Goal: Task Accomplishment & Management: Use online tool/utility

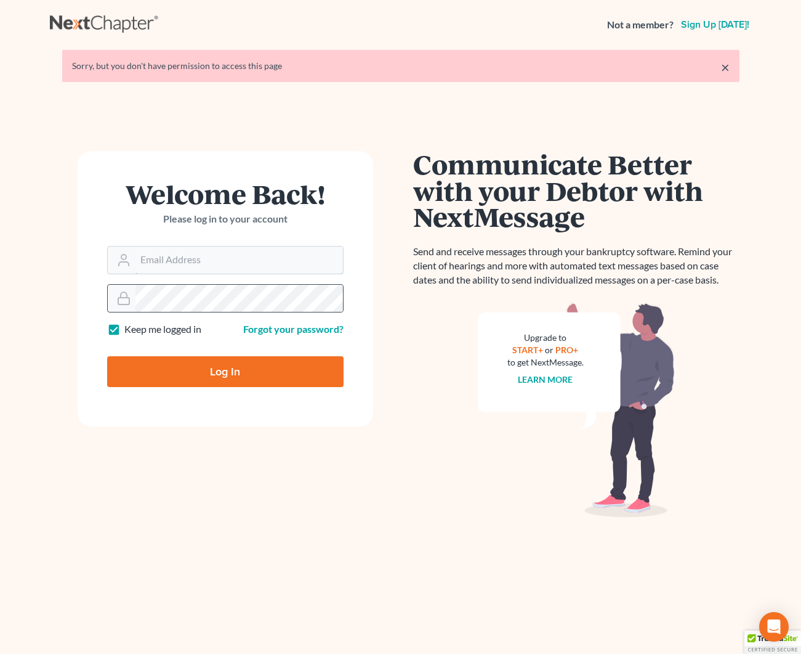
type input "kjm@dicksonlawfirm.com"
click at [243, 370] on input "Log In" at bounding box center [225, 371] width 237 height 31
type input "Thinking..."
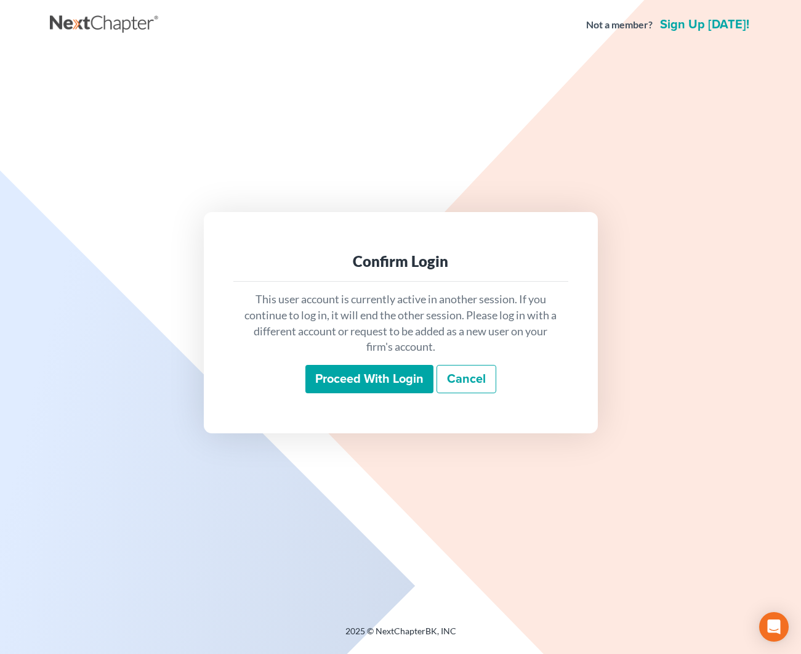
click at [375, 373] on input "Proceed with login" at bounding box center [370, 379] width 128 height 28
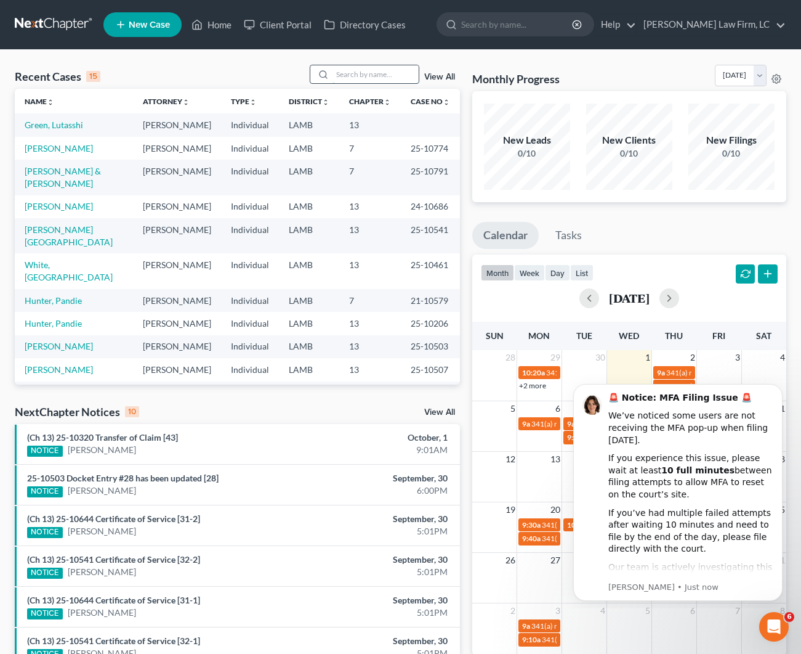
click at [338, 72] on input "search" at bounding box center [376, 74] width 86 height 18
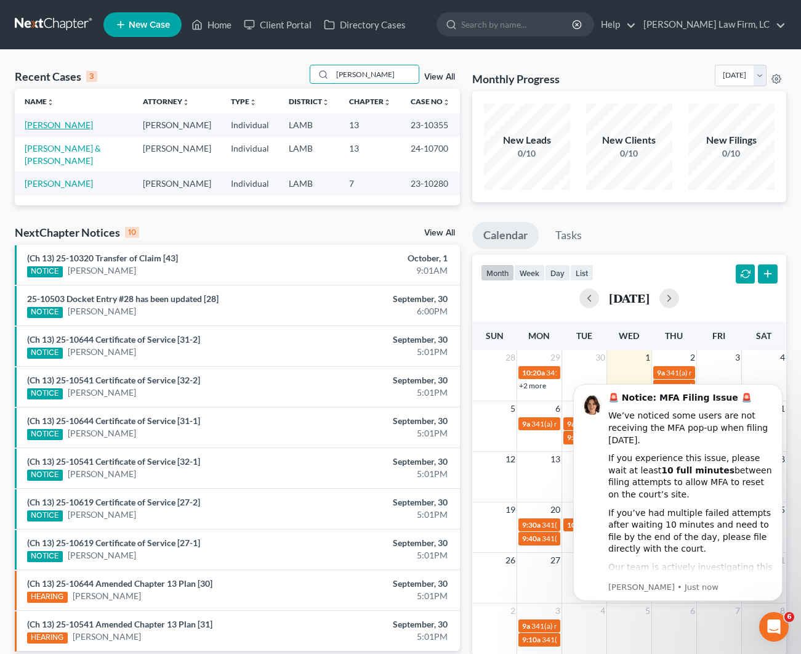
type input "Butler"
click at [71, 122] on link "Butler, Kenneth" at bounding box center [59, 124] width 68 height 10
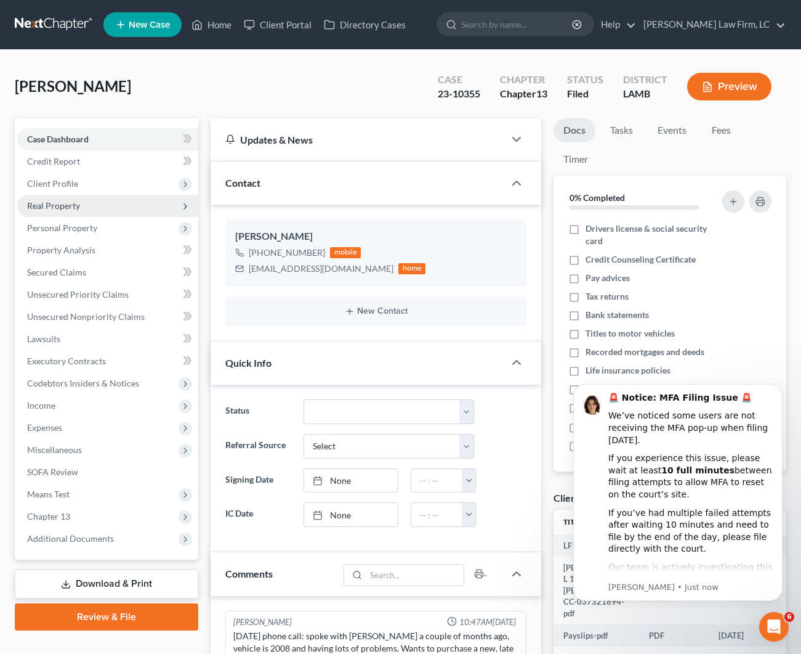
click at [82, 208] on span "Real Property" at bounding box center [107, 206] width 181 height 22
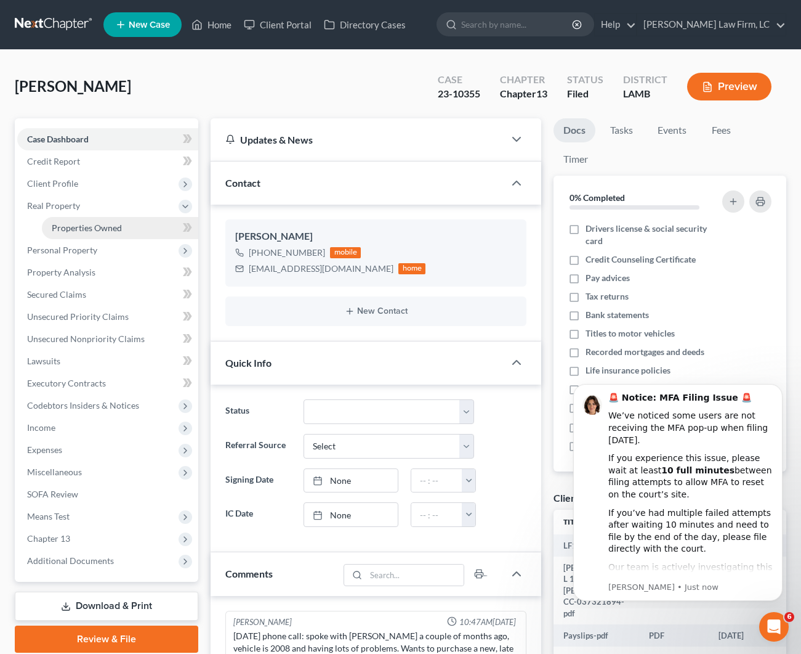
click at [85, 225] on span "Properties Owned" at bounding box center [87, 227] width 70 height 10
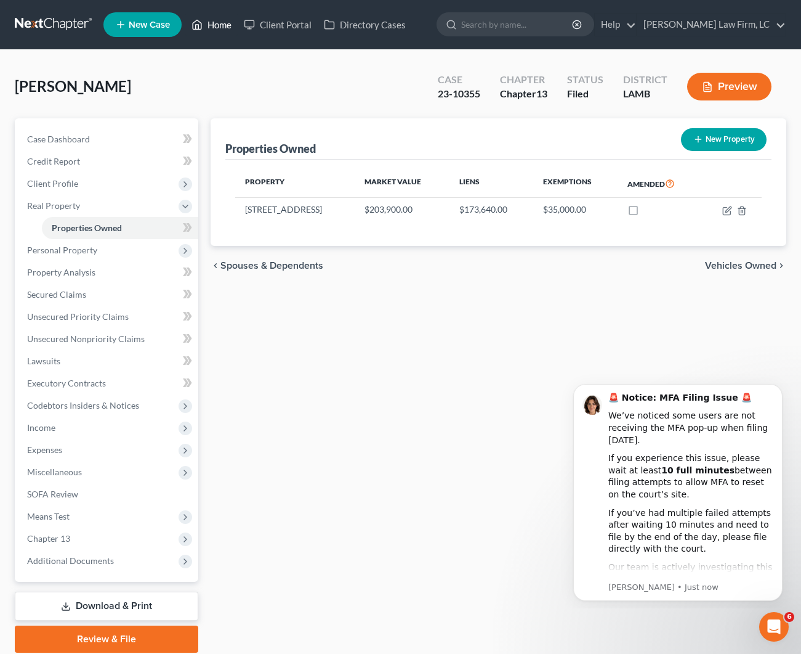
click at [220, 28] on link "Home" at bounding box center [211, 25] width 52 height 22
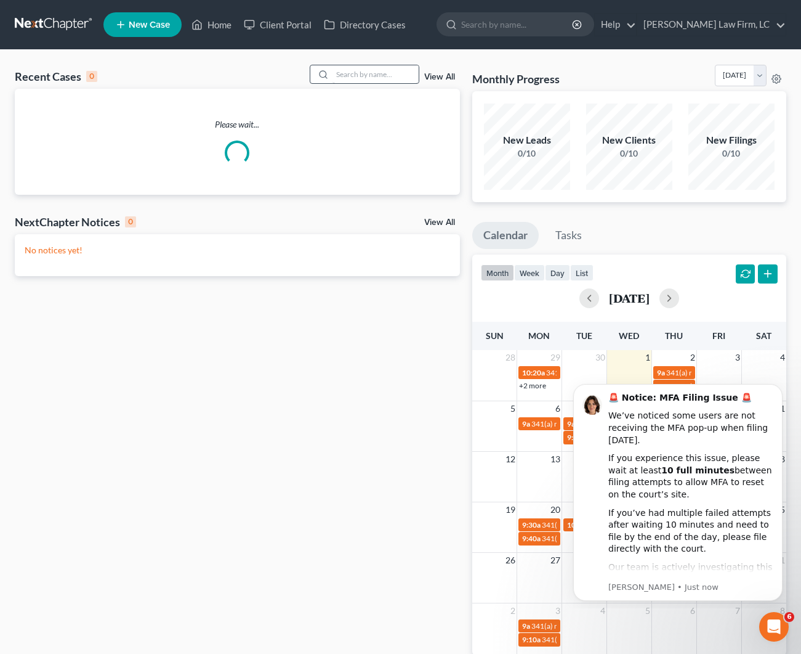
drag, startPoint x: 334, startPoint y: 84, endPoint x: 345, endPoint y: 77, distance: 13.0
click at [334, 84] on div at bounding box center [365, 74] width 110 height 19
click at [347, 73] on input "search" at bounding box center [376, 74] width 86 height 18
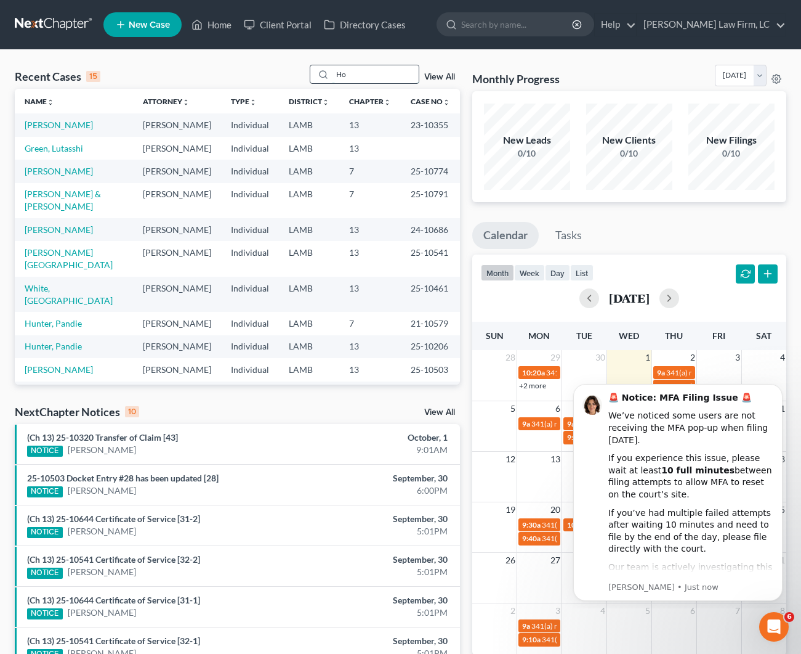
type input "H"
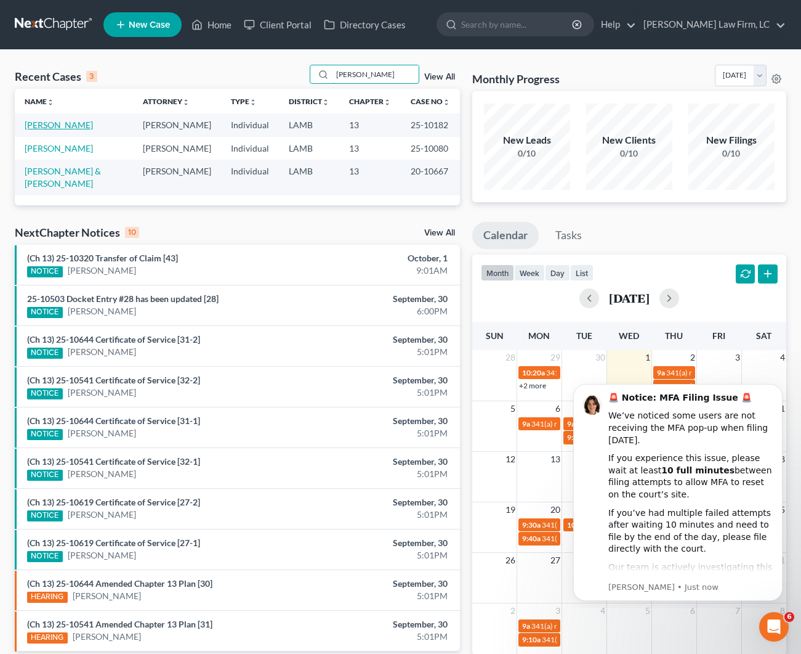
type input "Hebert"
click at [55, 126] on link "Hebert, Joseph" at bounding box center [59, 124] width 68 height 10
select select "2"
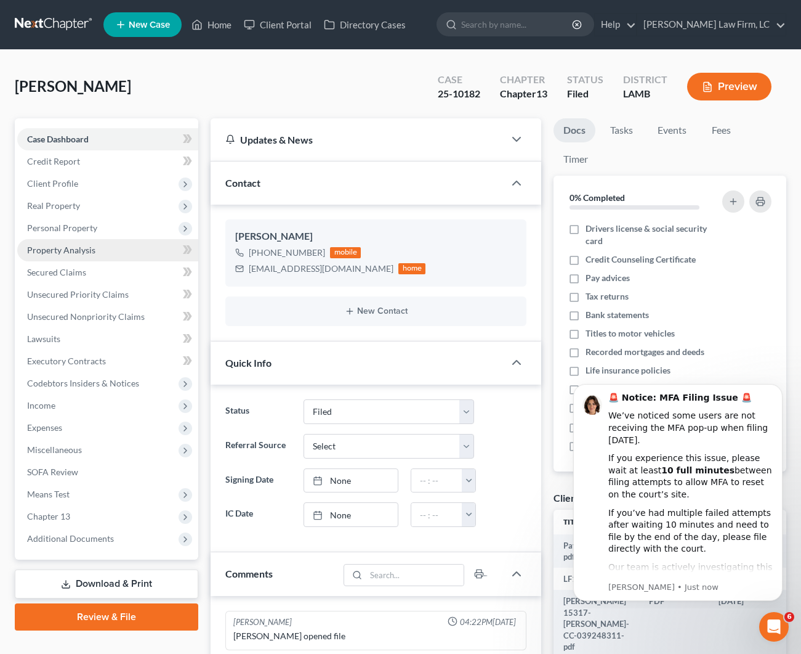
scroll to position [1, 0]
click at [57, 210] on span "Real Property" at bounding box center [53, 205] width 53 height 10
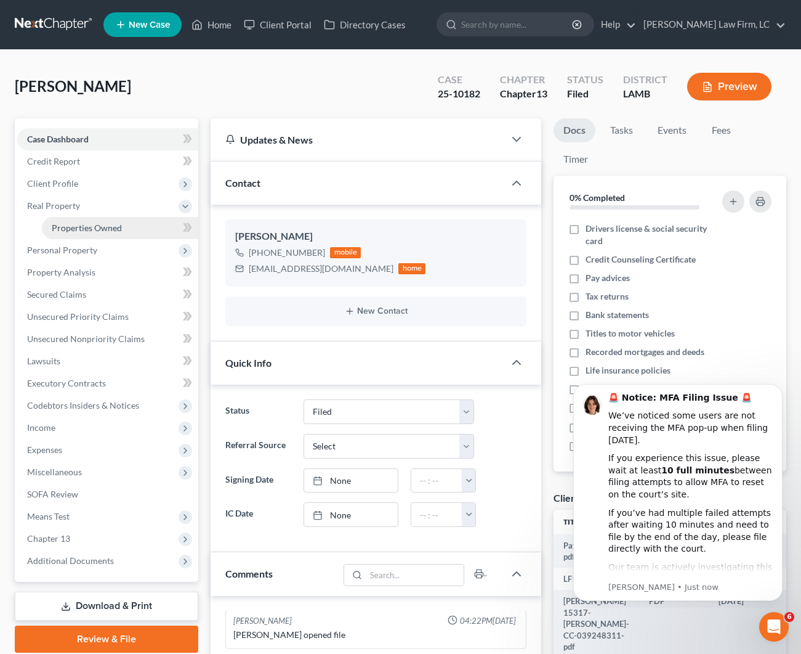
click at [62, 223] on span "Properties Owned" at bounding box center [87, 227] width 70 height 10
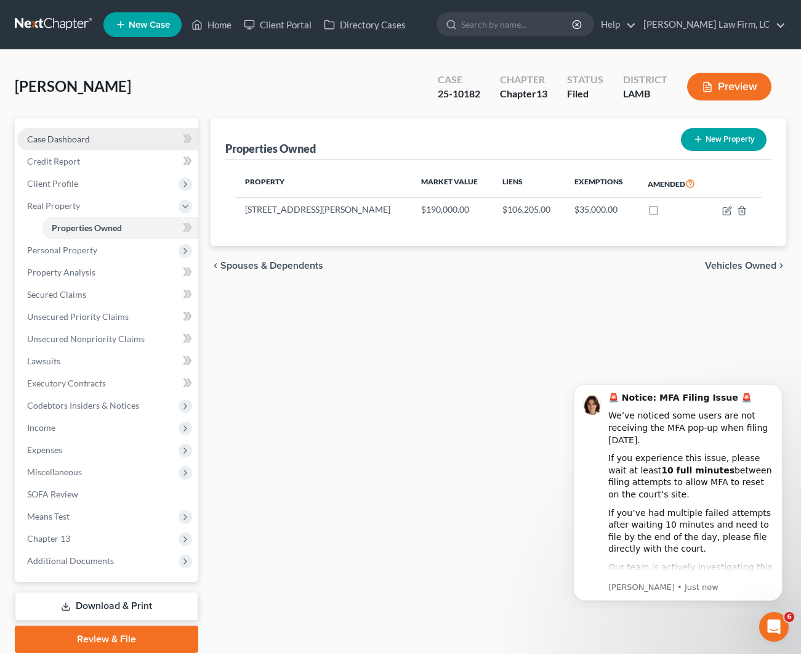
click at [126, 132] on link "Case Dashboard" at bounding box center [107, 139] width 181 height 22
select select "2"
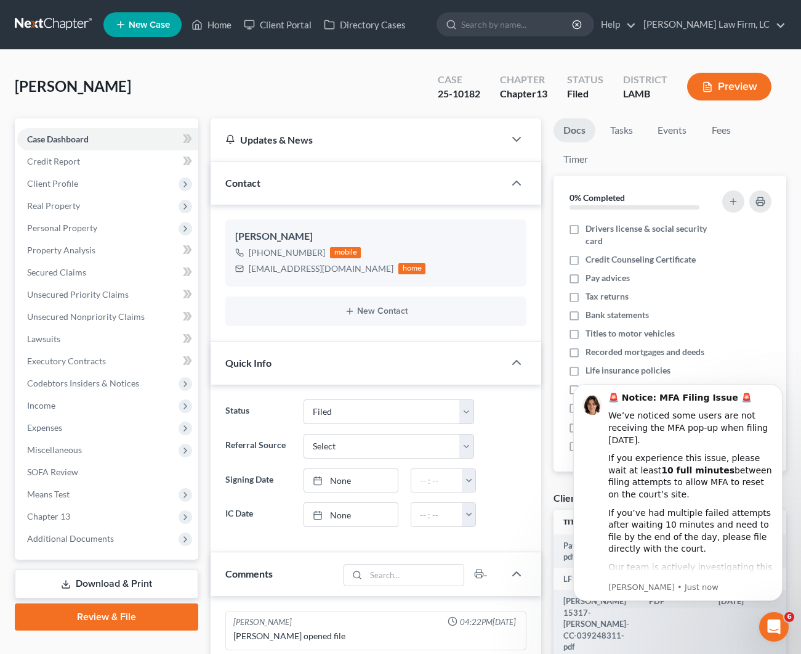
scroll to position [1, 0]
drag, startPoint x: 333, startPoint y: 271, endPoint x: 249, endPoint y: 266, distance: 83.9
click at [249, 266] on div "rokstar28@yahoo.com" at bounding box center [321, 268] width 145 height 12
copy div "rokstar28@yahoo.com"
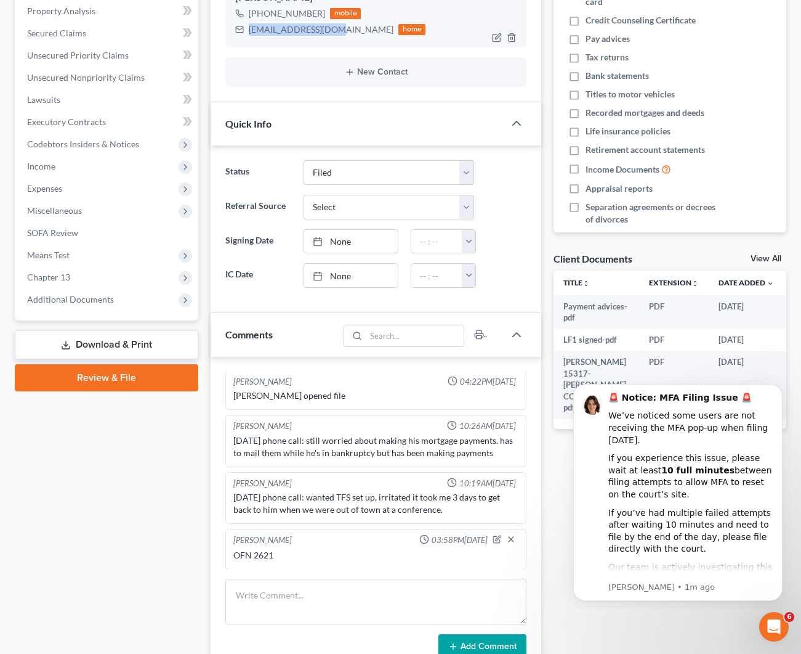
scroll to position [347, 0]
